Goal: Navigation & Orientation: Understand site structure

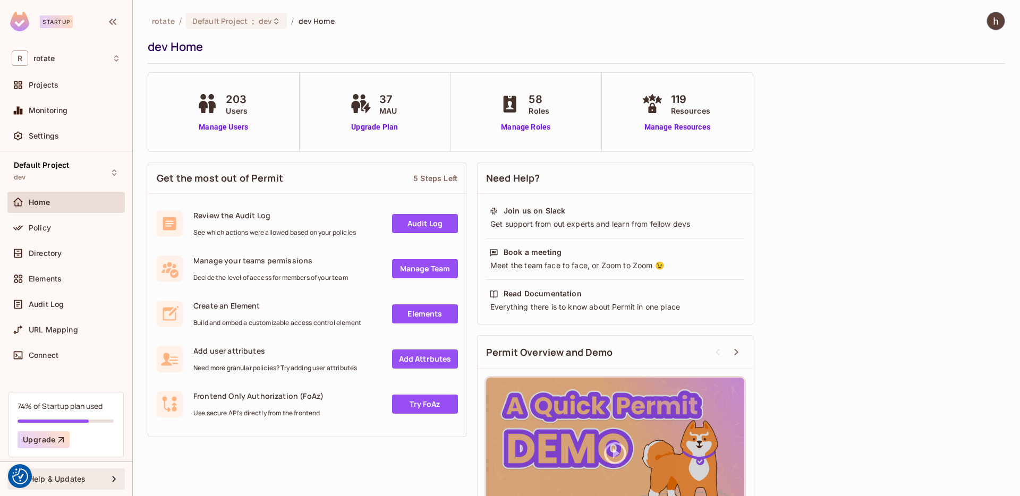
click at [83, 475] on span "Help & Updates" at bounding box center [57, 479] width 57 height 8
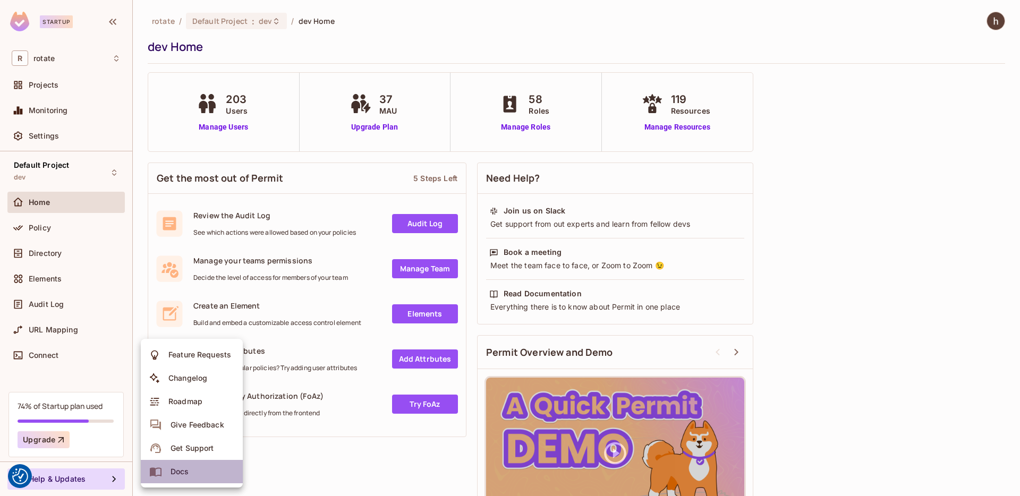
click at [199, 470] on li "Docs" at bounding box center [192, 471] width 102 height 23
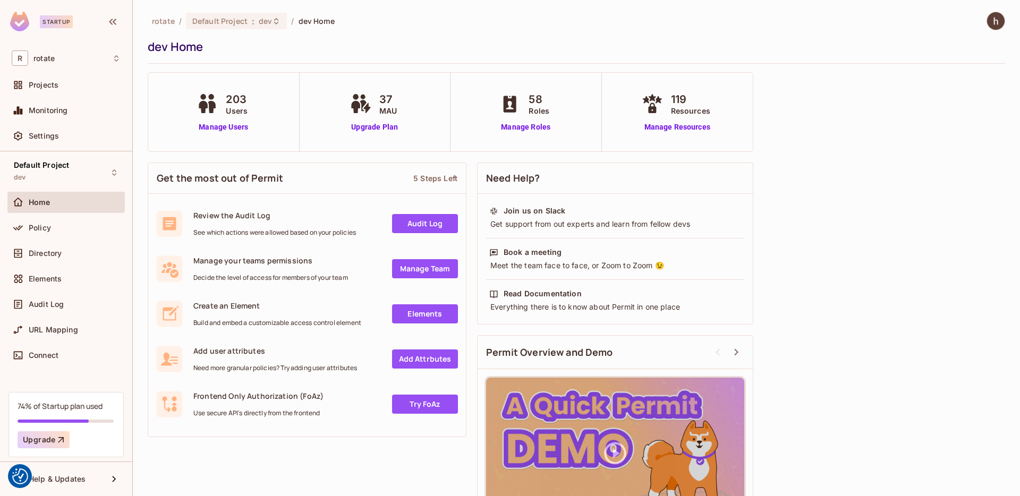
click at [29, 33] on div "Startup" at bounding box center [66, 23] width 132 height 46
click at [37, 66] on div "R rotate" at bounding box center [65, 58] width 117 height 24
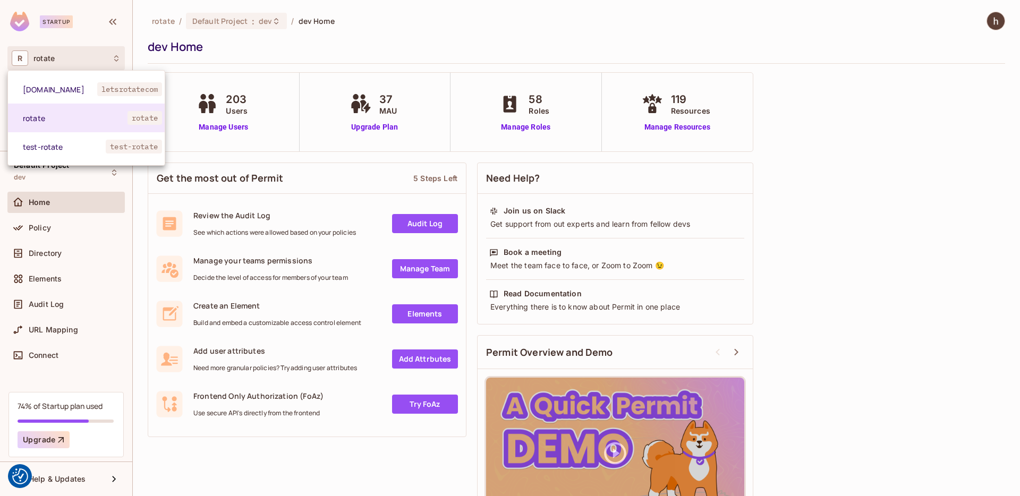
click at [37, 66] on div at bounding box center [510, 248] width 1020 height 496
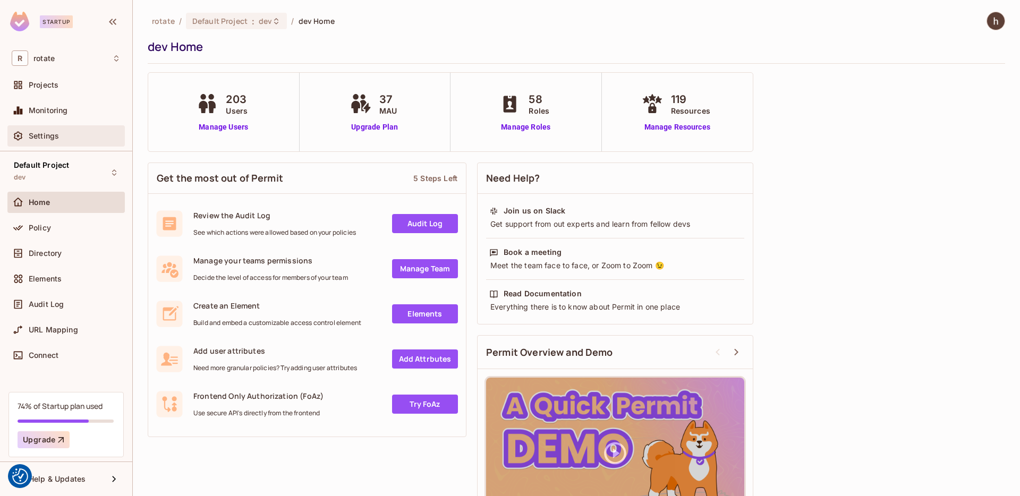
click at [55, 138] on span "Settings" at bounding box center [44, 136] width 30 height 8
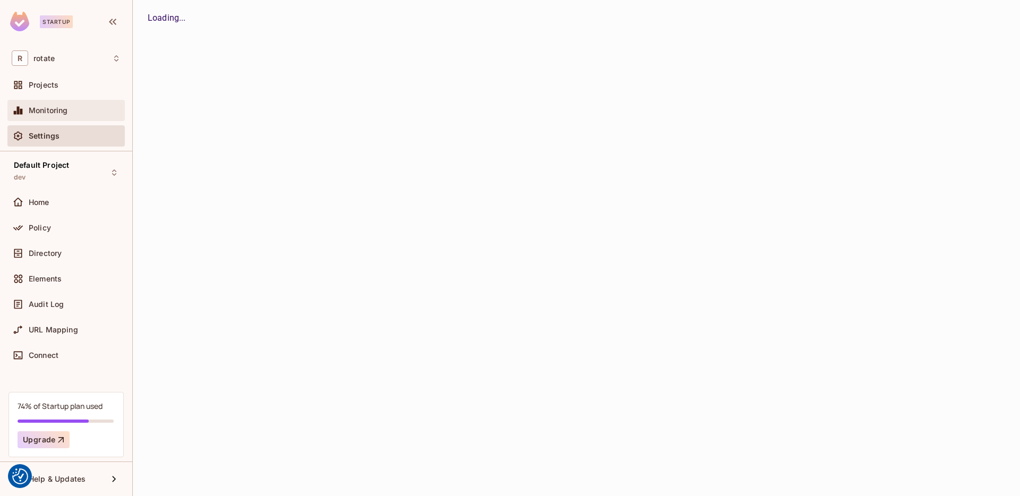
click at [69, 108] on div "Monitoring" at bounding box center [75, 110] width 92 height 8
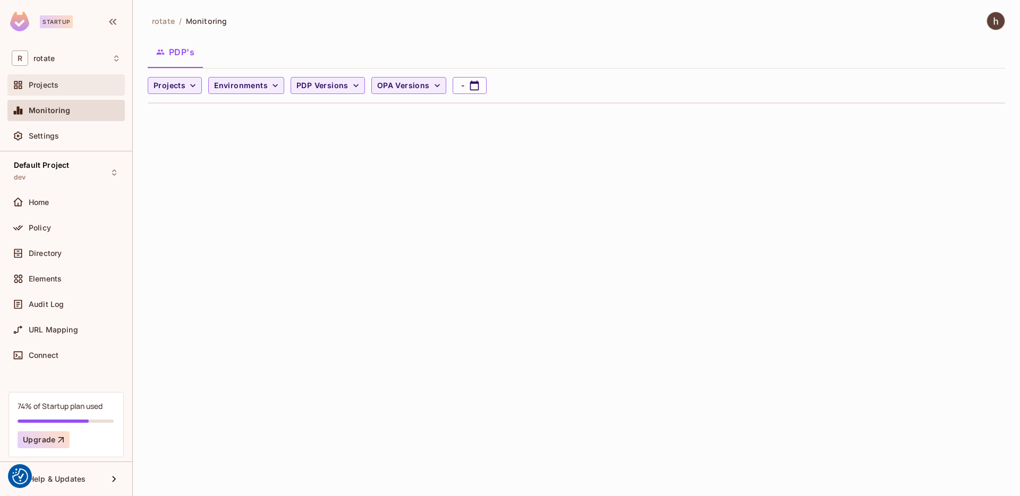
click at [77, 95] on div "Projects" at bounding box center [65, 84] width 117 height 21
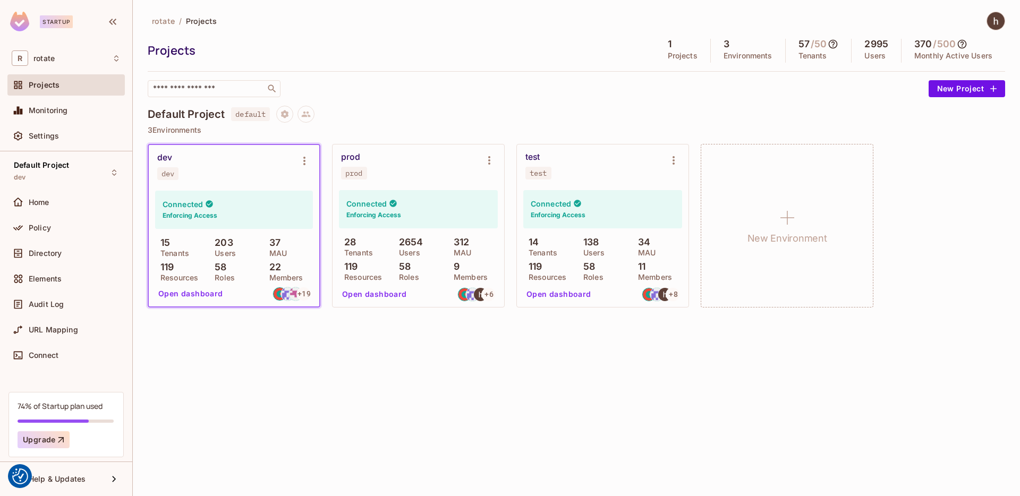
click at [838, 45] on icon at bounding box center [833, 44] width 11 height 11
click at [714, 105] on div at bounding box center [510, 248] width 1020 height 496
